Goal: Task Accomplishment & Management: Manage account settings

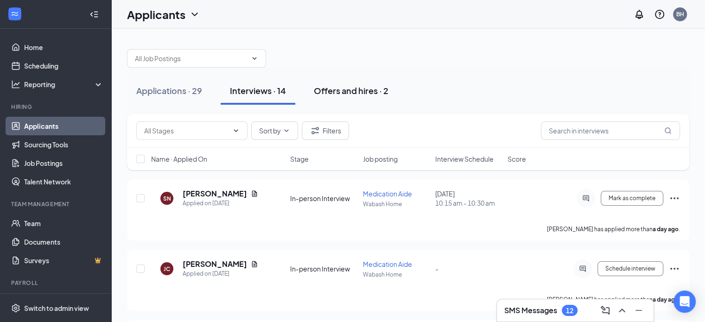
click at [345, 89] on div "Offers and hires · 2" at bounding box center [351, 91] width 75 height 12
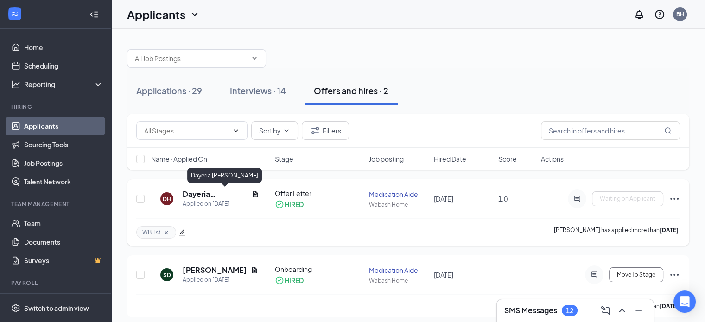
click at [208, 195] on h5 "Dayeria Hughlett" at bounding box center [215, 194] width 65 height 10
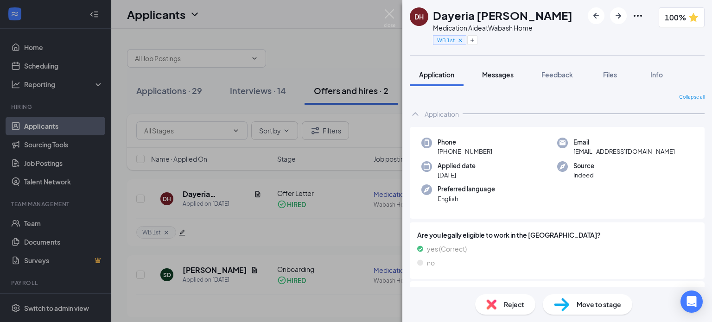
click at [508, 71] on span "Messages" at bounding box center [498, 74] width 32 height 8
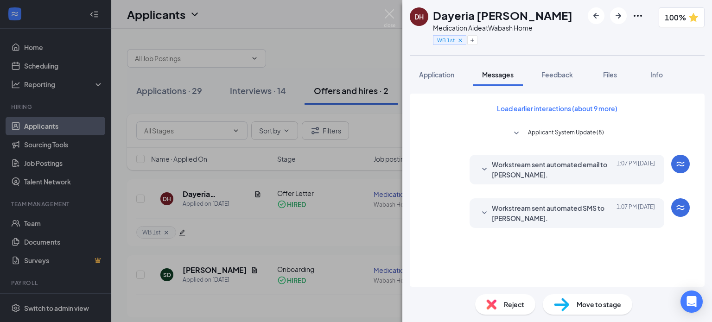
click at [516, 134] on icon "SmallChevronDown" at bounding box center [516, 133] width 11 height 11
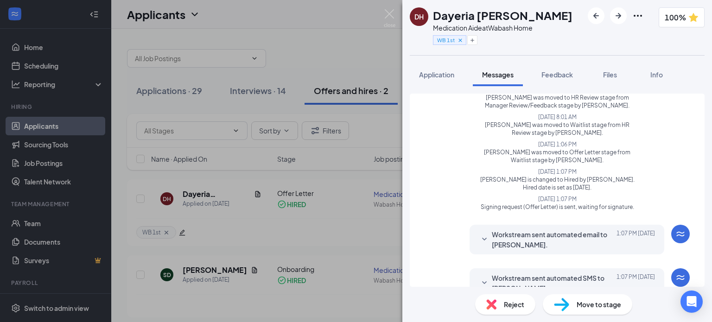
scroll to position [159, 0]
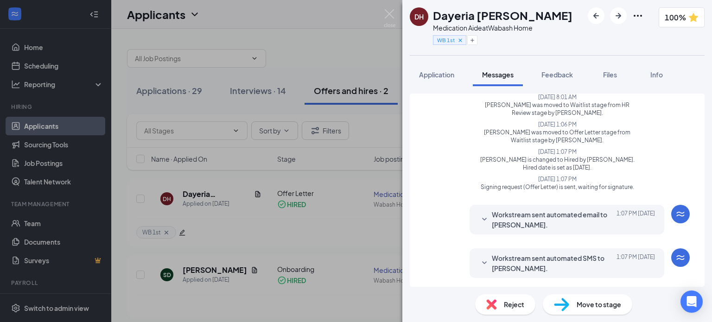
click at [479, 260] on icon "SmallChevronDown" at bounding box center [484, 263] width 11 height 11
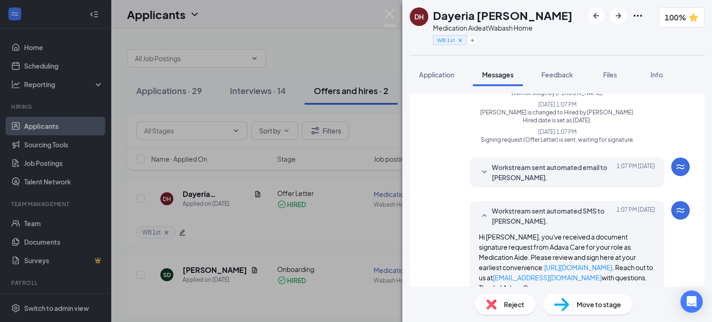
scroll to position [216, 0]
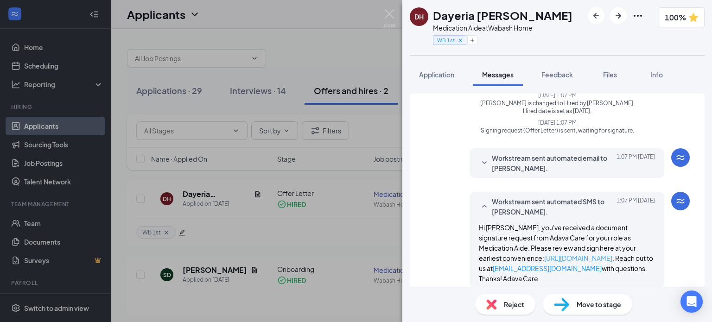
click at [544, 256] on link "https://l.wrkstrm.us/ZezTnekrM" at bounding box center [578, 258] width 68 height 8
